Goal: Check status

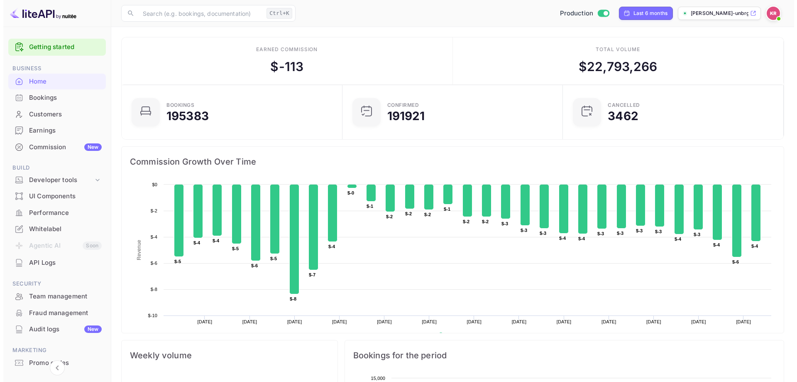
scroll to position [129, 209]
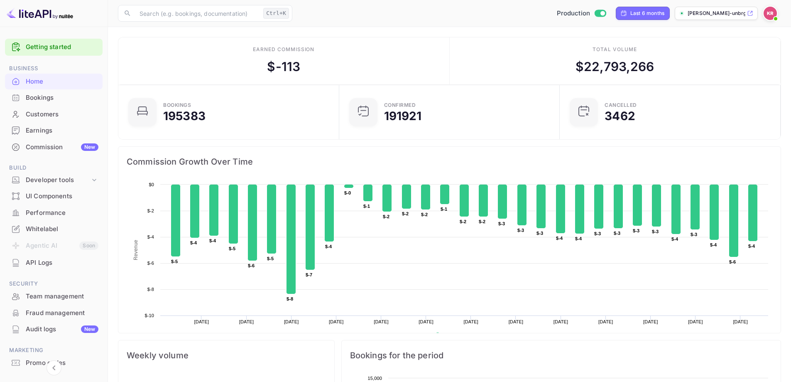
click at [31, 96] on div "Bookings" at bounding box center [62, 98] width 73 height 10
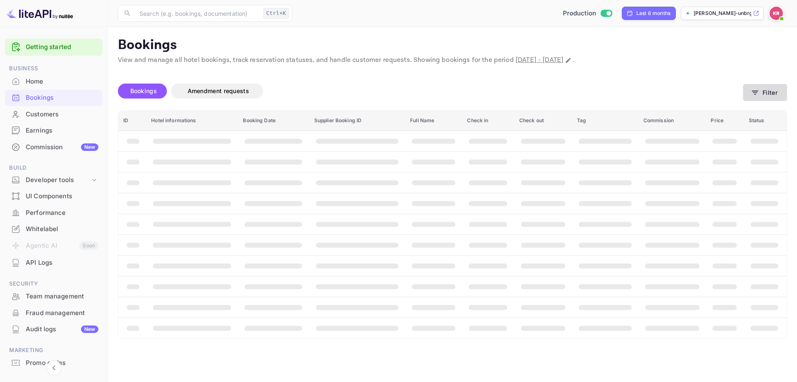
click at [748, 87] on button "Filter" at bounding box center [765, 92] width 44 height 17
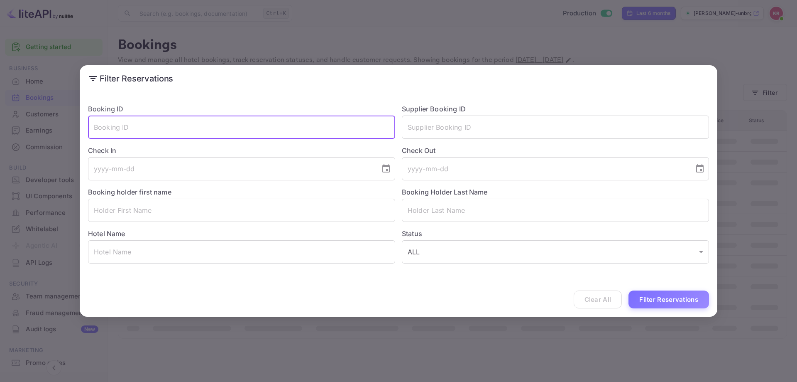
click at [238, 134] on input "text" at bounding box center [241, 126] width 307 height 23
paste input "0_pfSRoKV"
type input "0_pfSRoKV"
click at [659, 291] on button "Filter Reservations" at bounding box center [669, 299] width 81 height 18
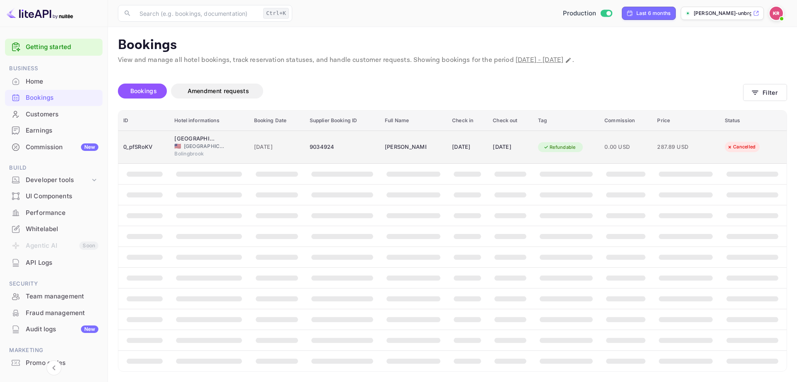
click at [652, 151] on td "0.00 USD" at bounding box center [626, 146] width 53 height 33
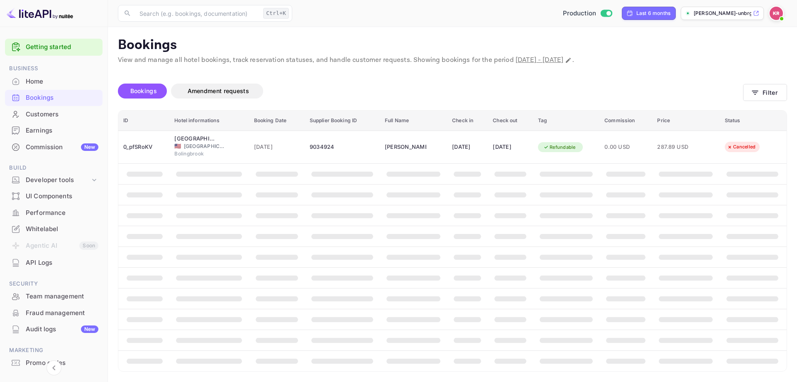
scroll to position [39, 0]
